Goal: Check status: Check status

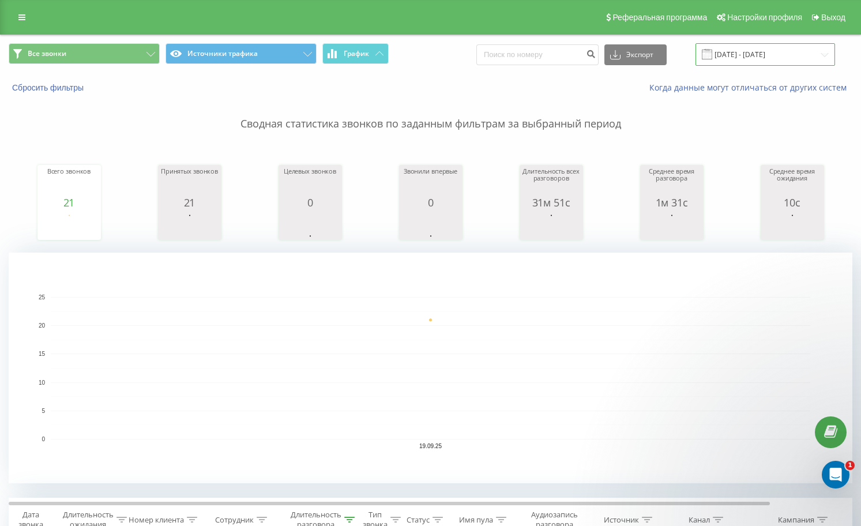
click at [732, 55] on input "[DATE] - [DATE]" at bounding box center [766, 54] width 140 height 22
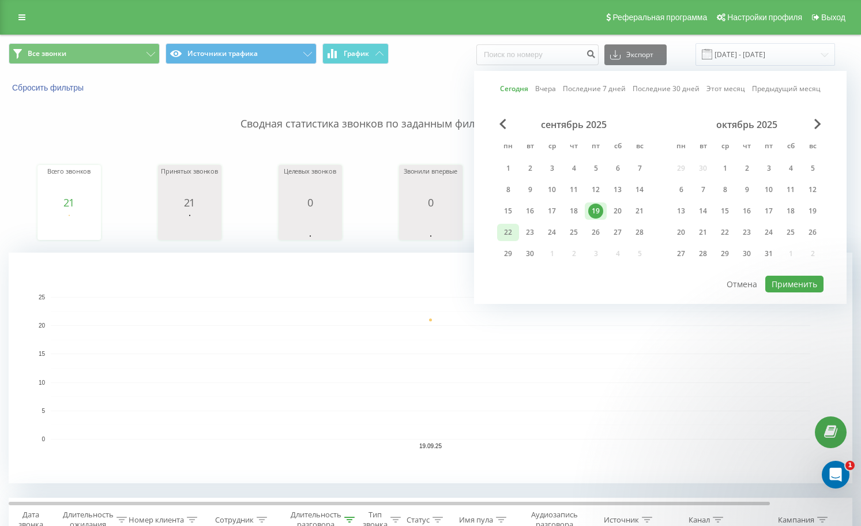
click at [506, 231] on div "22" at bounding box center [508, 232] width 15 height 15
click at [221, 328] on rect "A chart." at bounding box center [431, 368] width 760 height 142
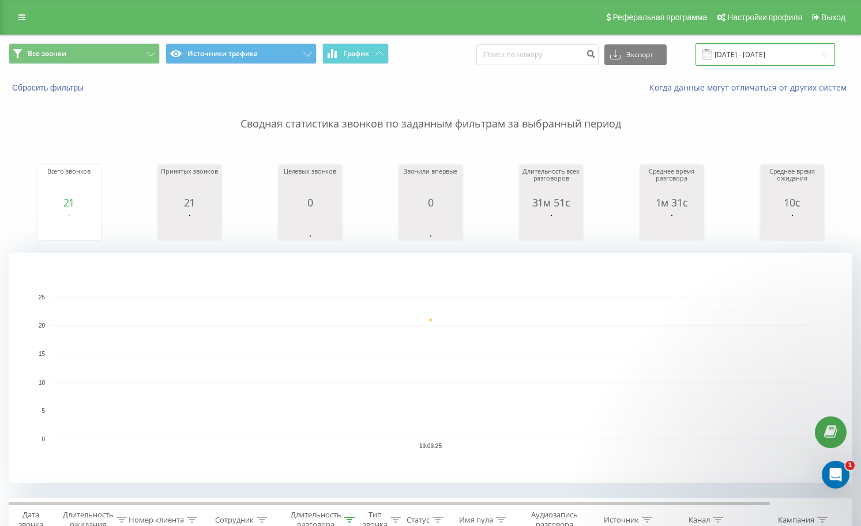
click at [747, 48] on input "19.09.2025 - 19.09.2025" at bounding box center [766, 54] width 140 height 22
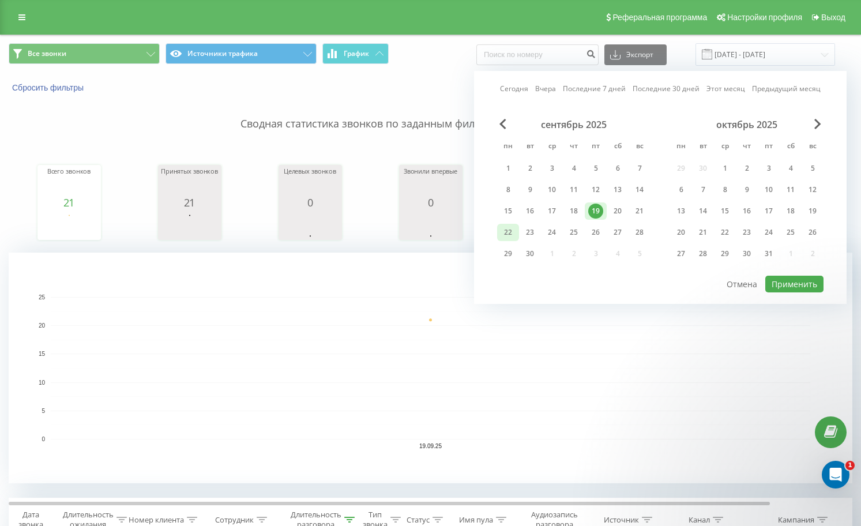
click at [512, 227] on div "22" at bounding box center [508, 232] width 15 height 15
click at [794, 285] on button "Применить" at bounding box center [794, 284] width 58 height 17
type input "[DATE] - [DATE]"
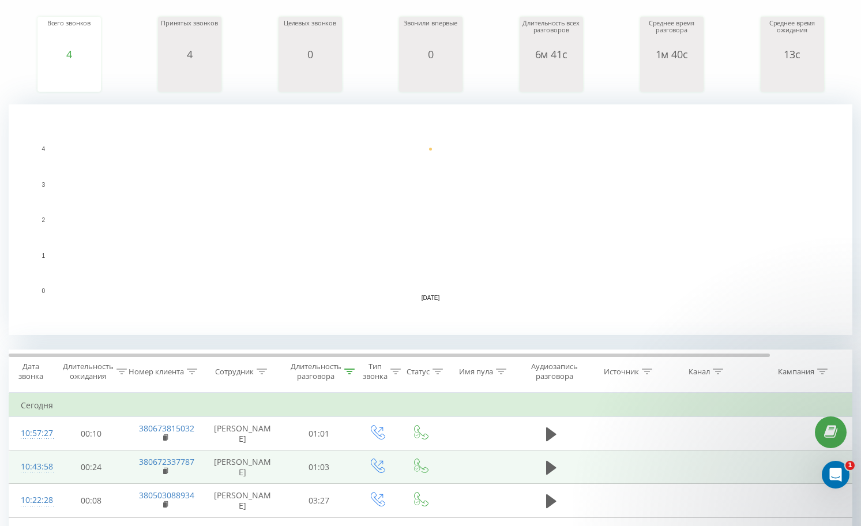
scroll to position [288, 0]
